Goal: Information Seeking & Learning: Learn about a topic

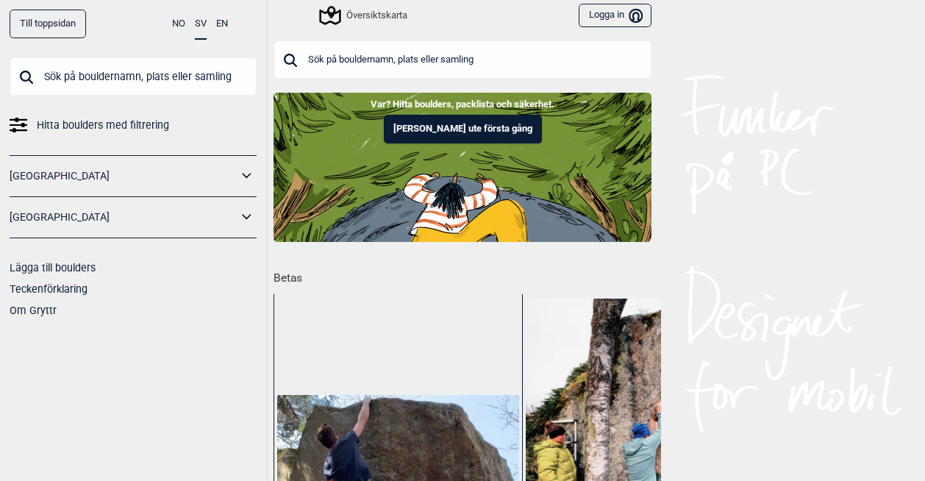
click at [360, 7] on div "Översiktskarta" at bounding box center [364, 16] width 86 height 18
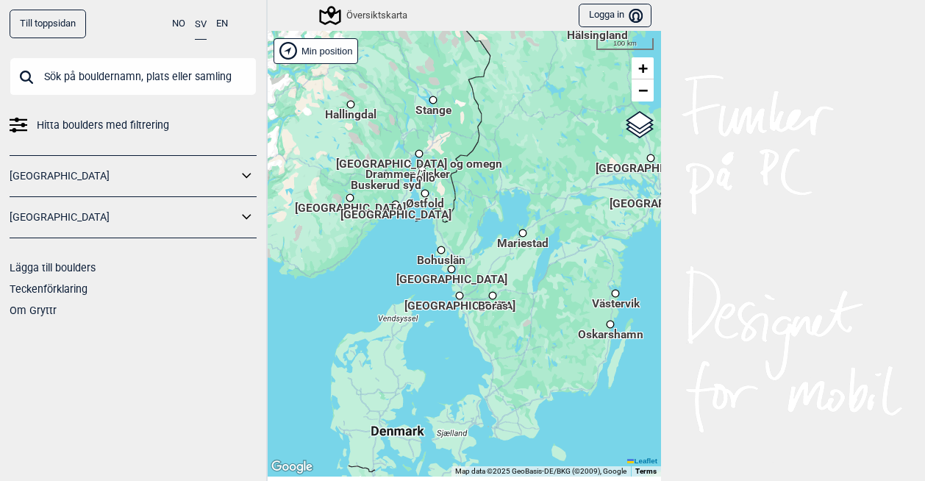
drag, startPoint x: 519, startPoint y: 373, endPoint x: 511, endPoint y: 316, distance: 57.2
click at [511, 316] on div "Hallingdal Stange [GEOGRAPHIC_DATA] syd [GEOGRAPHIC_DATA] og omegn [GEOGRAPHIC_…" at bounding box center [462, 254] width 397 height 446
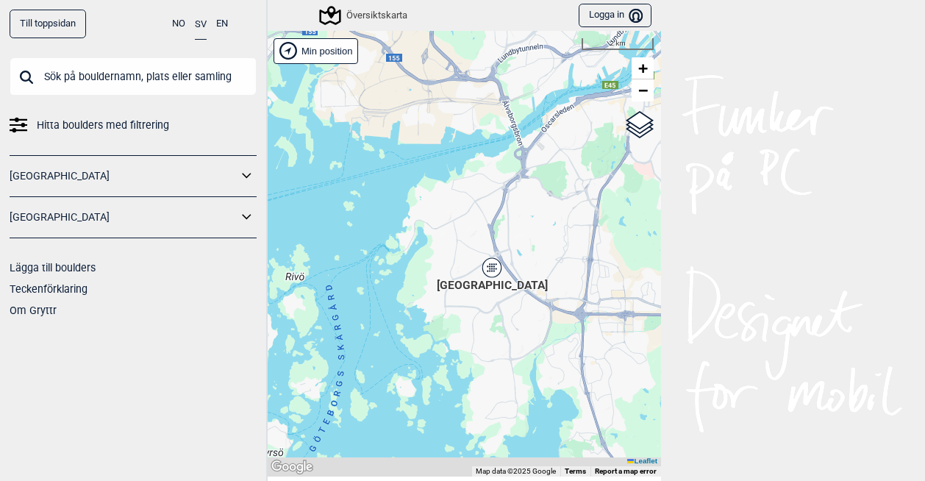
drag, startPoint x: 423, startPoint y: 396, endPoint x: 404, endPoint y: 135, distance: 261.8
click at [404, 135] on div "[PERSON_NAME] posisjon [GEOGRAPHIC_DATA] Stange [GEOGRAPHIC_DATA] syd [GEOGRAPH…" at bounding box center [462, 254] width 397 height 446
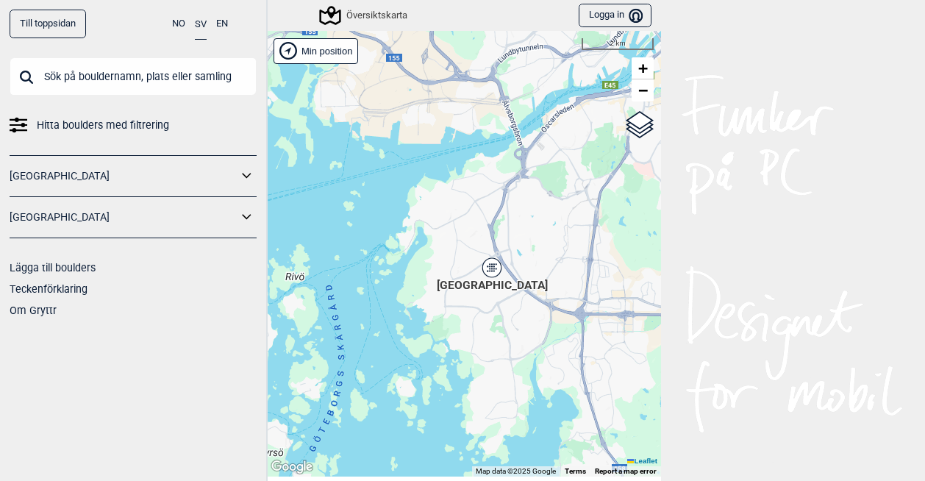
click at [484, 274] on icon at bounding box center [492, 267] width 18 height 19
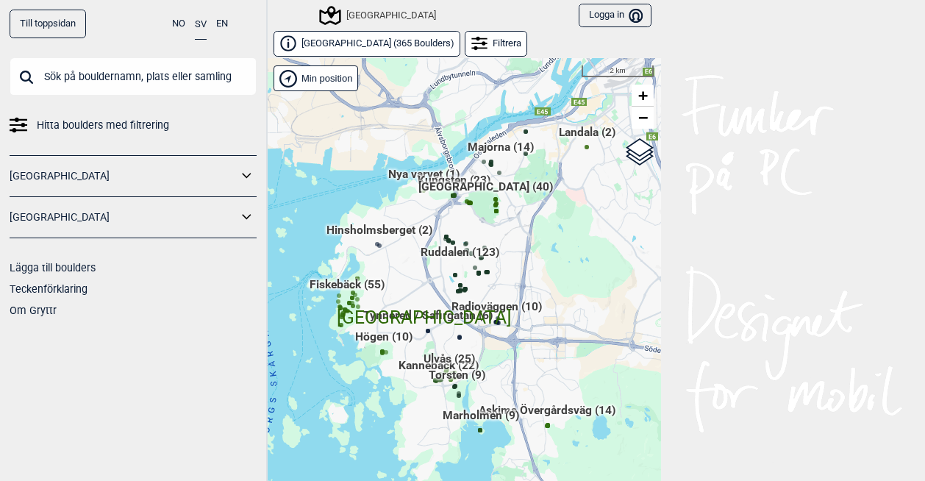
scroll to position [23, 0]
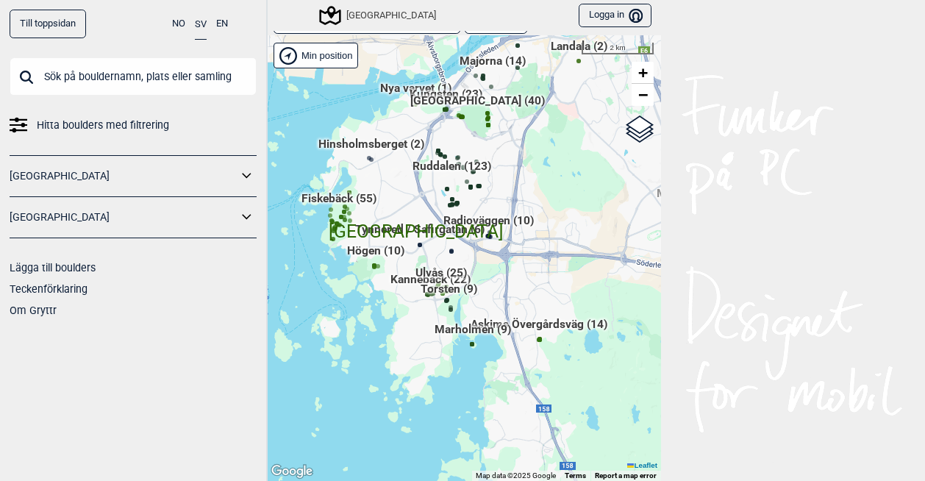
drag, startPoint x: 431, startPoint y: 332, endPoint x: 421, endPoint y: 254, distance: 79.3
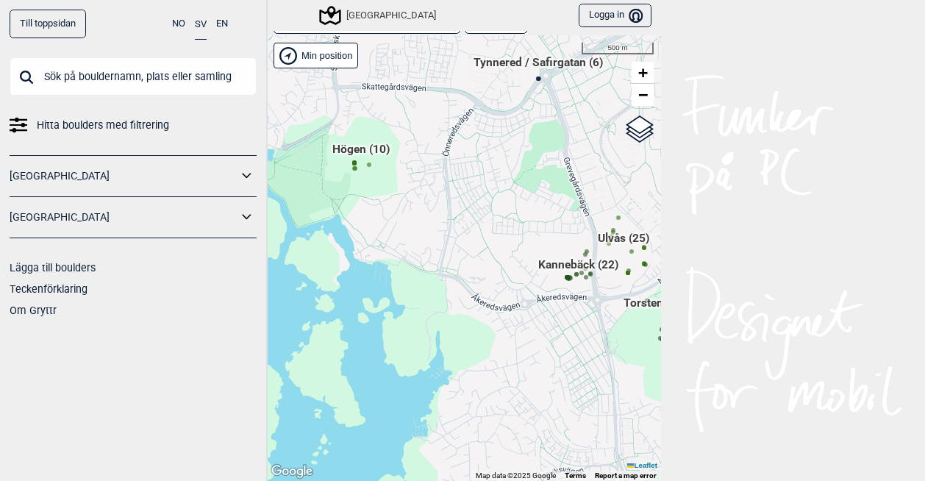
click at [555, 270] on span "Kannebäck (22)" at bounding box center [578, 271] width 80 height 28
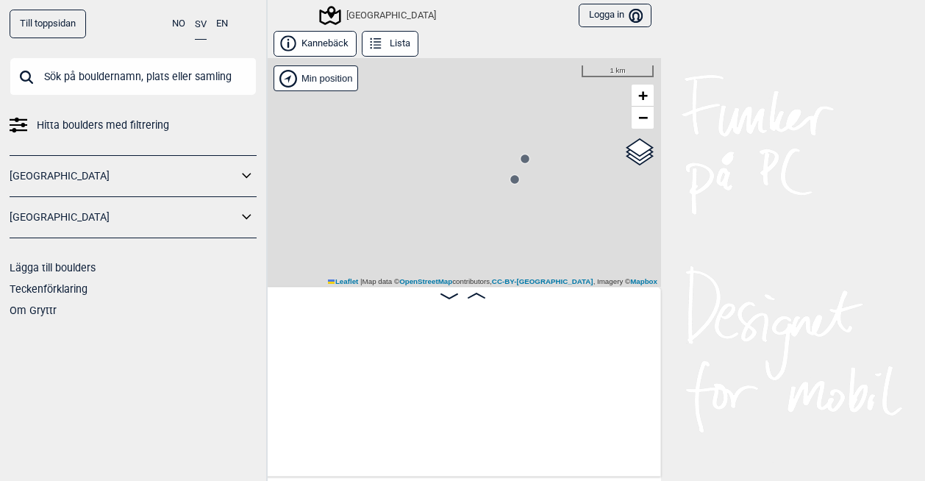
scroll to position [0, 115]
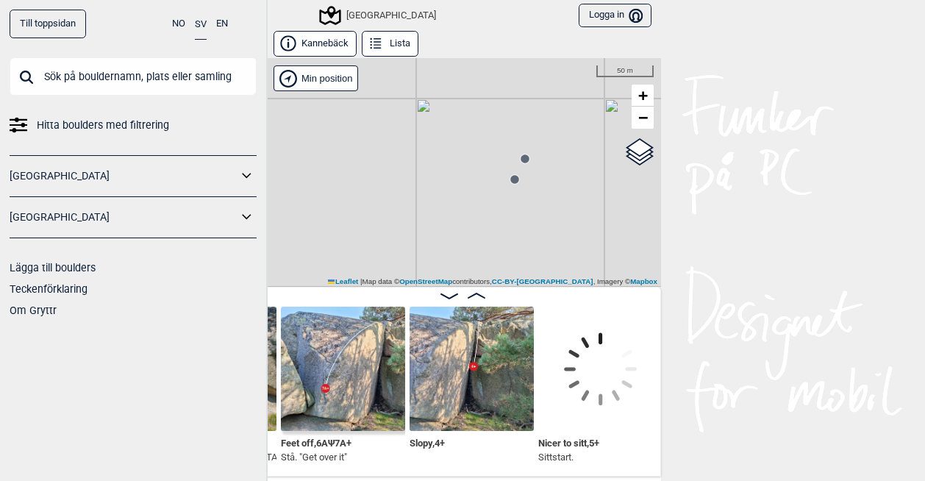
scroll to position [0, 1204]
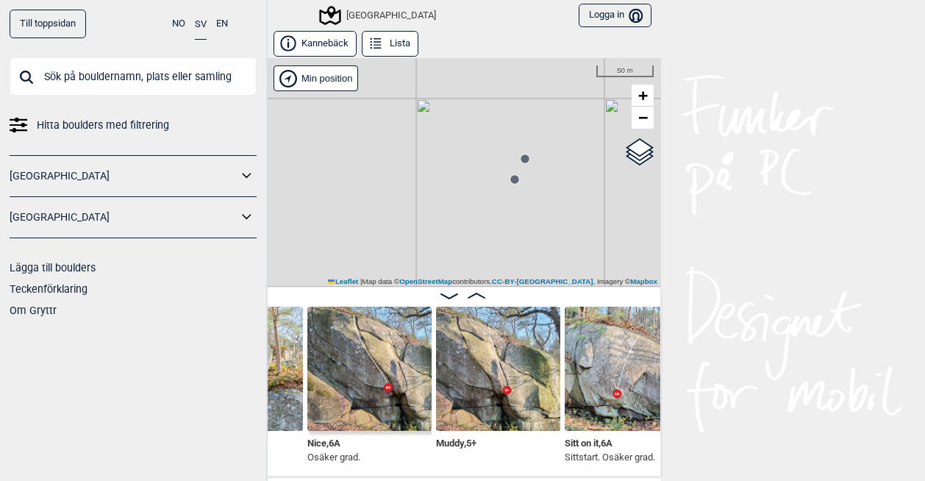
scroll to position [0, 1911]
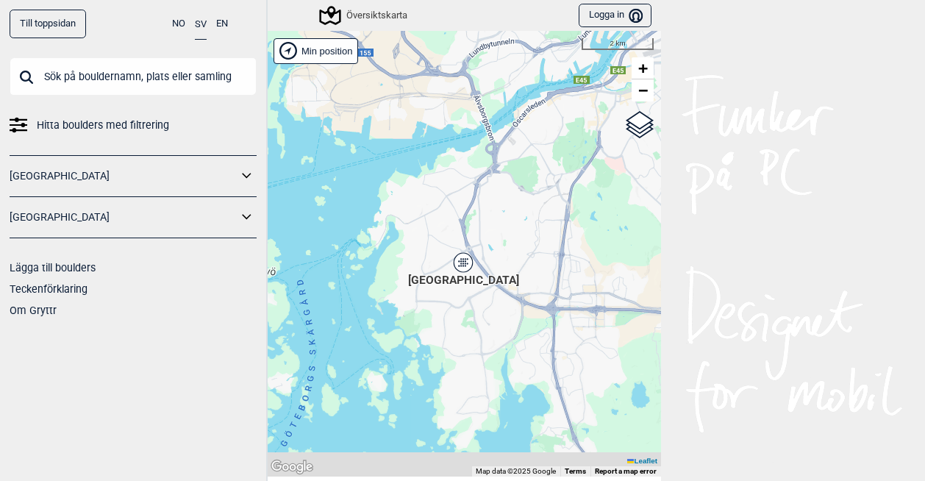
drag, startPoint x: 453, startPoint y: 405, endPoint x: 405, endPoint y: 138, distance: 271.3
click at [405, 138] on div "[PERSON_NAME] posisjon [GEOGRAPHIC_DATA] Stange [GEOGRAPHIC_DATA] syd [GEOGRAPH…" at bounding box center [462, 254] width 397 height 446
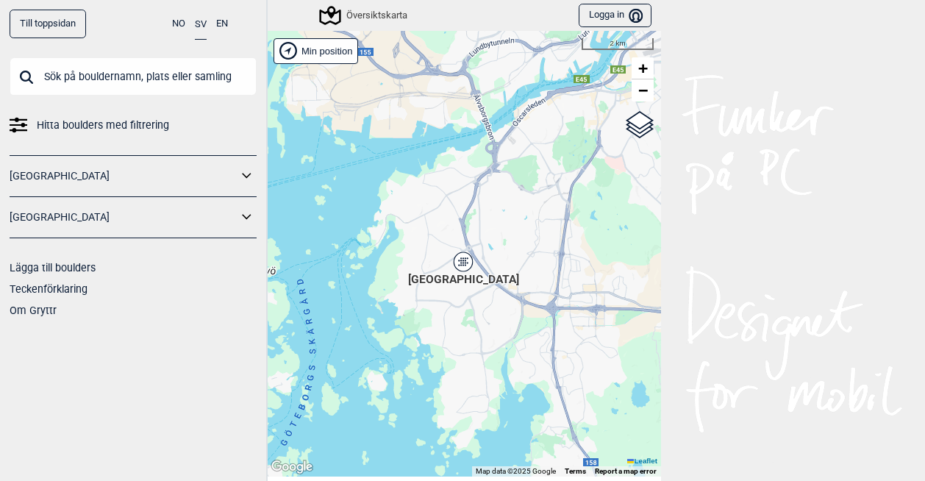
click at [459, 268] on icon at bounding box center [463, 261] width 18 height 19
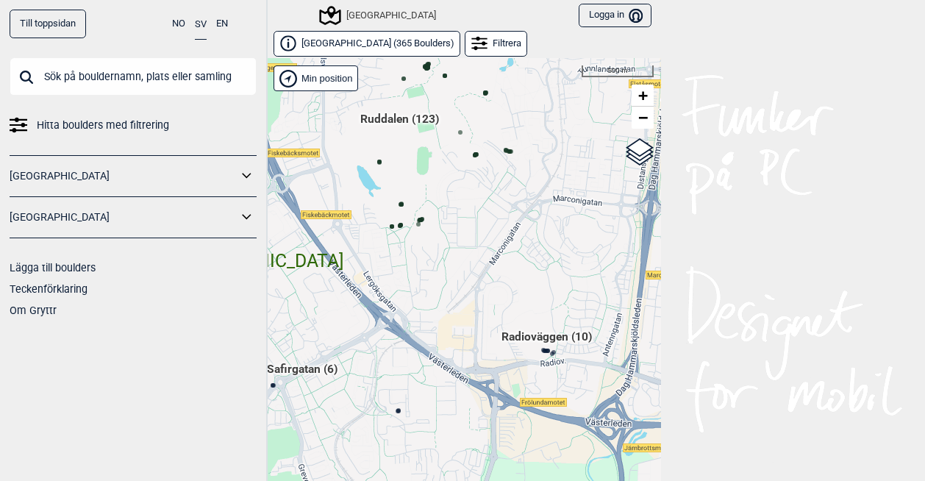
scroll to position [23, 0]
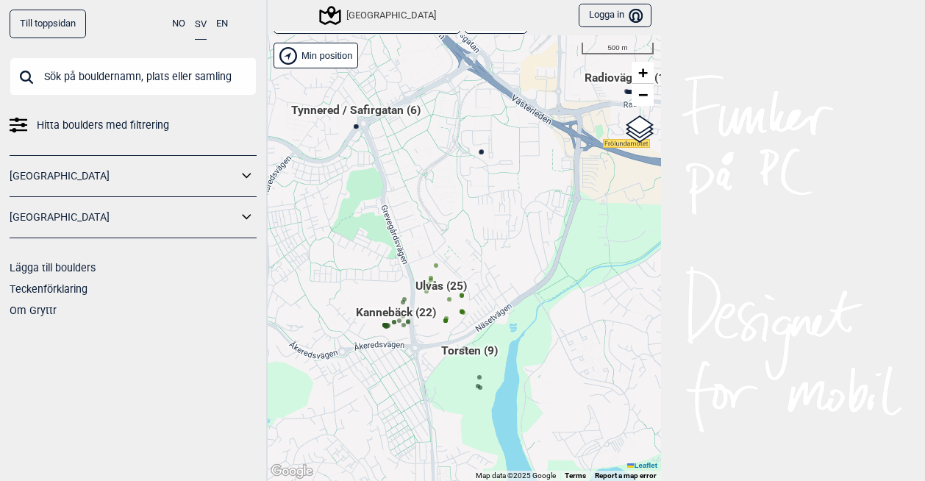
drag, startPoint x: 463, startPoint y: 387, endPoint x: 547, endPoint y: 149, distance: 251.9
click at [547, 149] on div "[PERSON_NAME] posisjon [GEOGRAPHIC_DATA] Stange [GEOGRAPHIC_DATA] syd [GEOGRAPH…" at bounding box center [462, 258] width 397 height 446
click at [430, 284] on span "Ulvås (25)" at bounding box center [441, 291] width 51 height 28
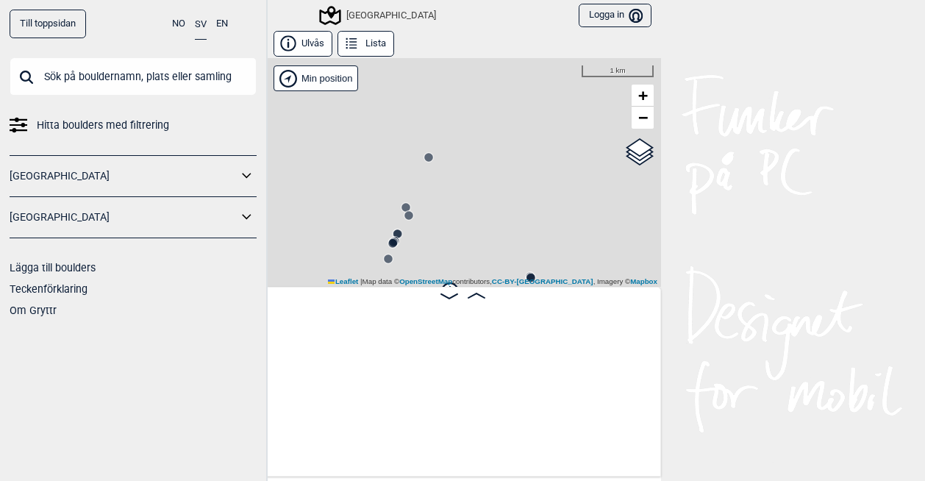
scroll to position [0, 115]
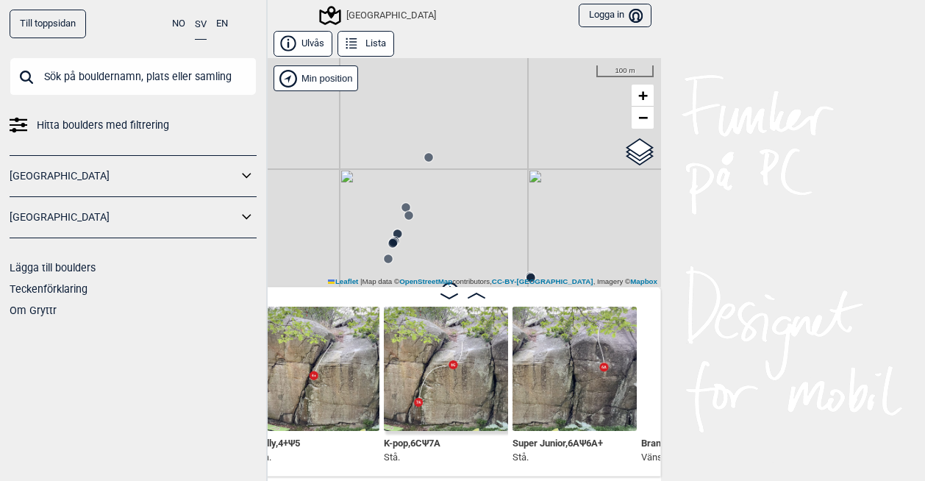
scroll to position [0, 537]
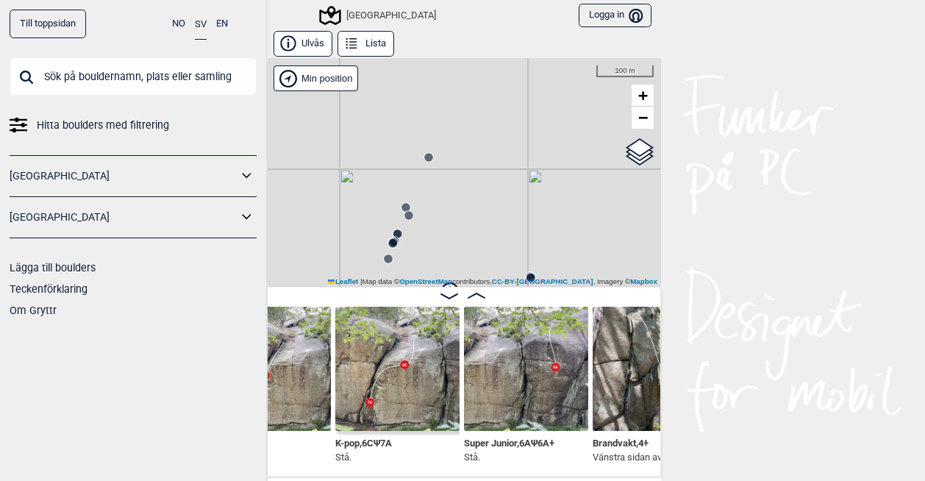
scroll to position [0, 714]
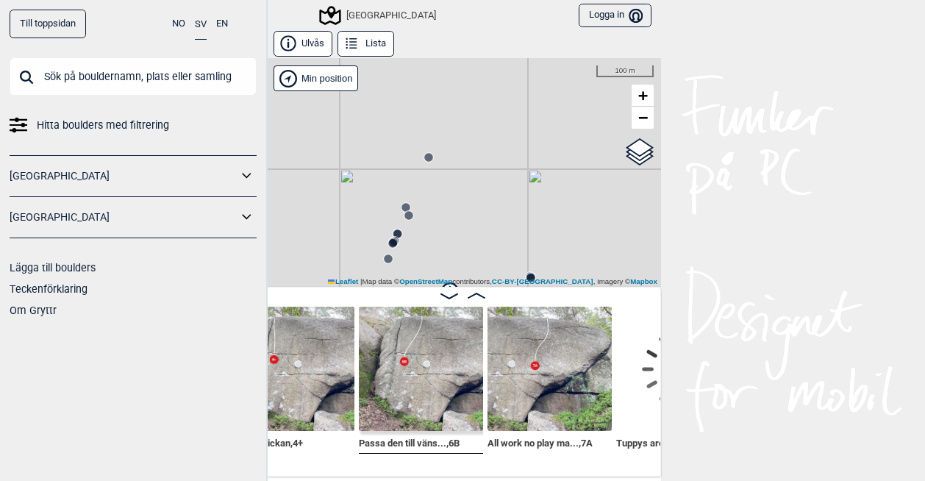
scroll to position [0, 1097]
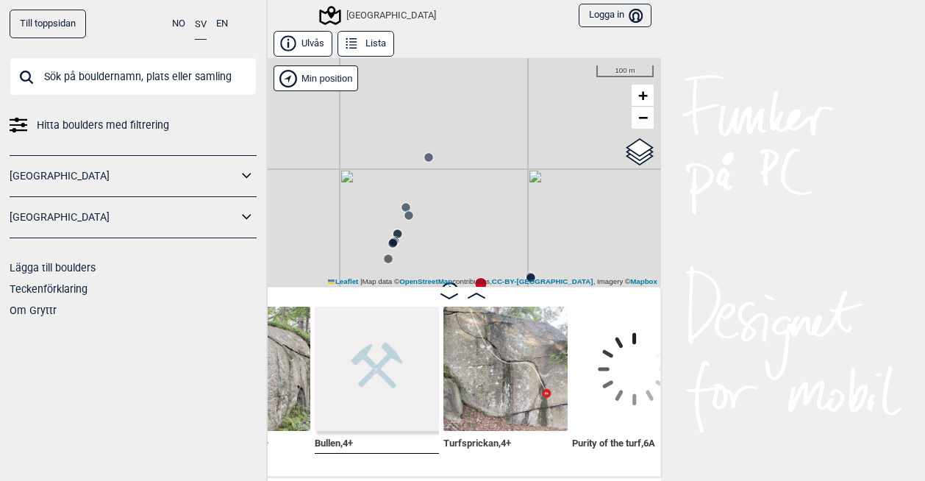
scroll to position [0, 1666]
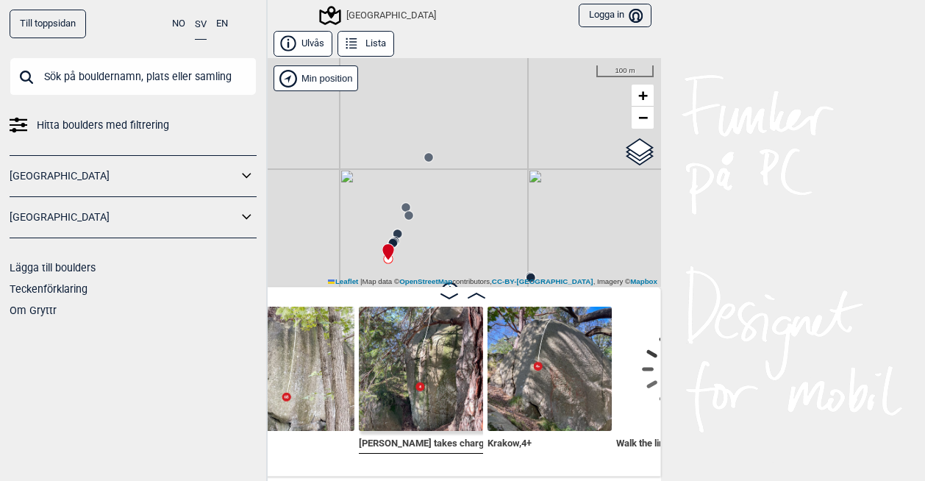
scroll to position [0, 2098]
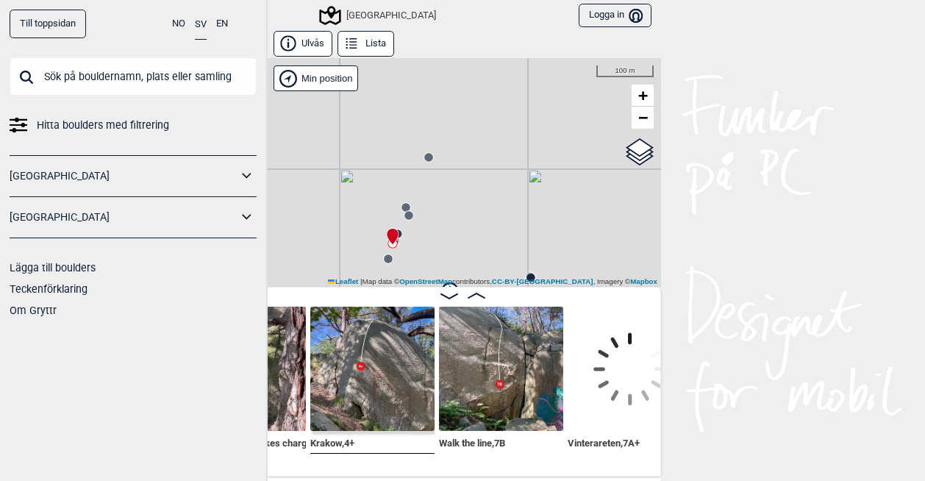
scroll to position [0, 2294]
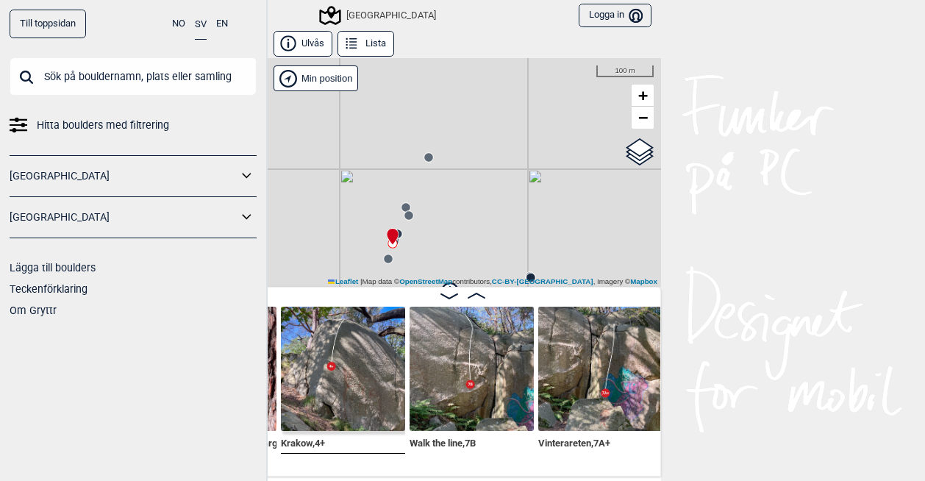
click at [470, 389] on img at bounding box center [472, 369] width 124 height 124
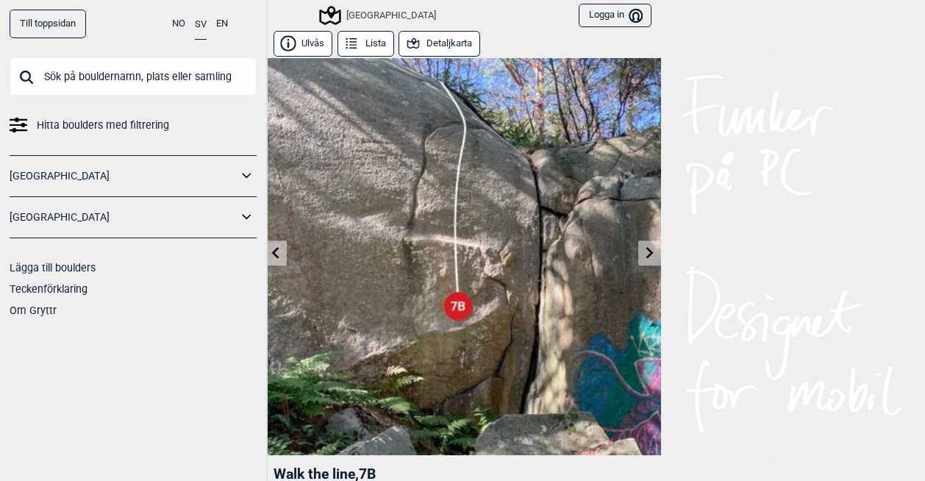
click at [644, 252] on icon at bounding box center [650, 252] width 12 height 12
